Goal: Navigation & Orientation: Find specific page/section

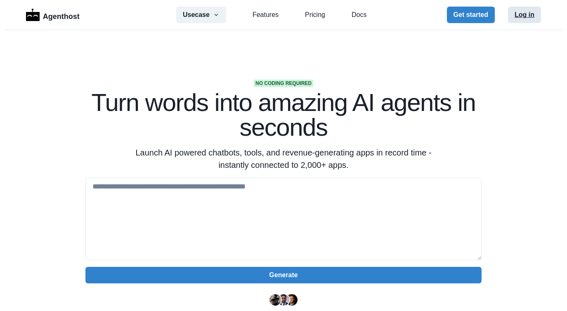
click at [518, 14] on button "Log in" at bounding box center [524, 15] width 33 height 16
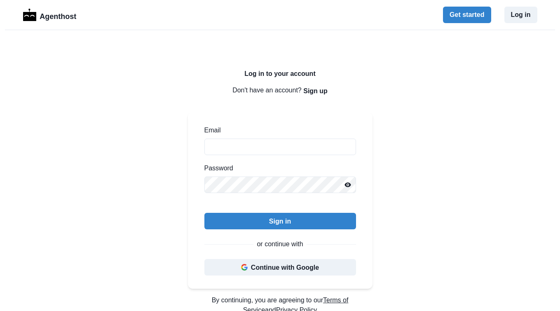
click at [237, 157] on div "Email Password" at bounding box center [281, 159] width 152 height 68
click at [237, 154] on input "Email" at bounding box center [281, 147] width 152 height 16
paste input "**********"
type input "**********"
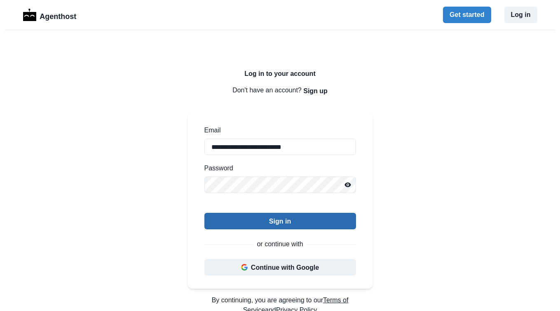
click at [265, 217] on button "Sign in" at bounding box center [281, 221] width 152 height 16
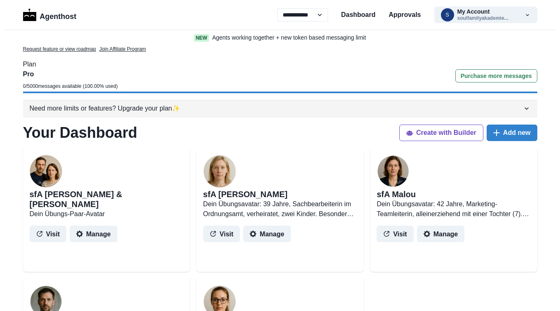
click at [480, 108] on div "Need more limits or features? Upgrade your plan ✨" at bounding box center [276, 109] width 493 height 10
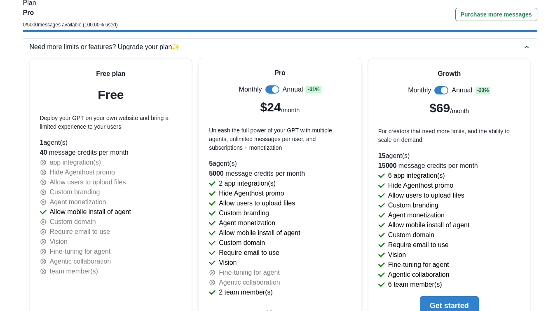
scroll to position [128, 0]
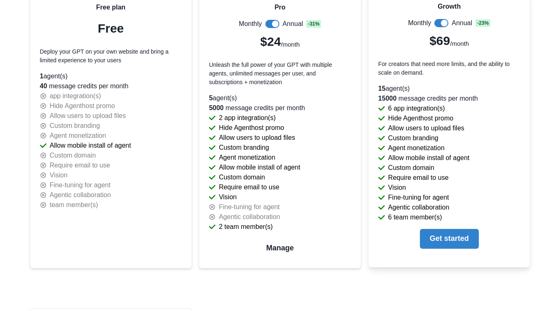
click at [445, 21] on span at bounding box center [444, 23] width 7 height 7
click at [443, 22] on span at bounding box center [442, 23] width 14 height 8
click at [438, 19] on span at bounding box center [442, 23] width 14 height 8
click at [446, 240] on button "Get started" at bounding box center [449, 239] width 59 height 20
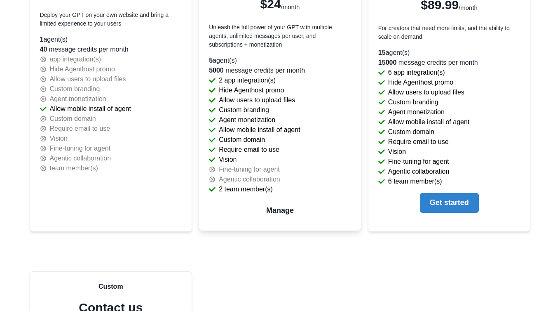
scroll to position [0, 0]
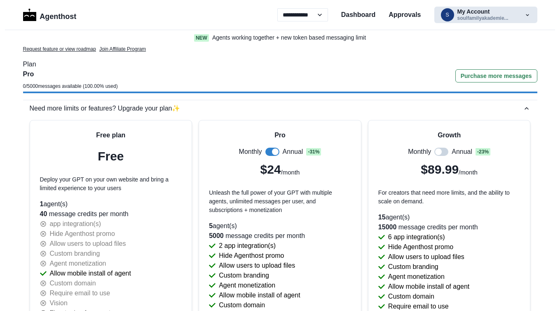
click at [490, 20] on button "s My Account soulfamilyakademie..." at bounding box center [486, 15] width 103 height 16
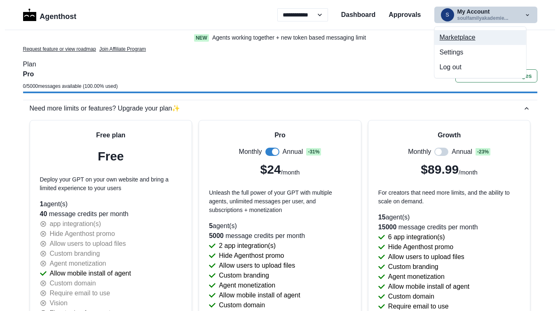
click at [463, 38] on button "Marketplace" at bounding box center [481, 37] width 92 height 15
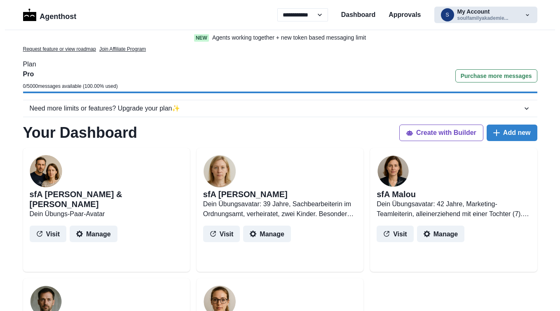
click at [510, 16] on button "s My Account soulfamilyakademie..." at bounding box center [486, 15] width 103 height 16
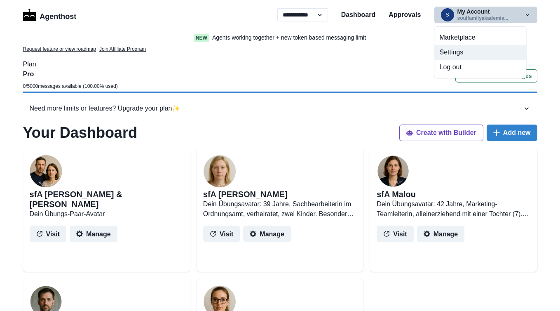
click at [471, 52] on button "Settings" at bounding box center [481, 52] width 92 height 15
